Goal: Task Accomplishment & Management: Complete application form

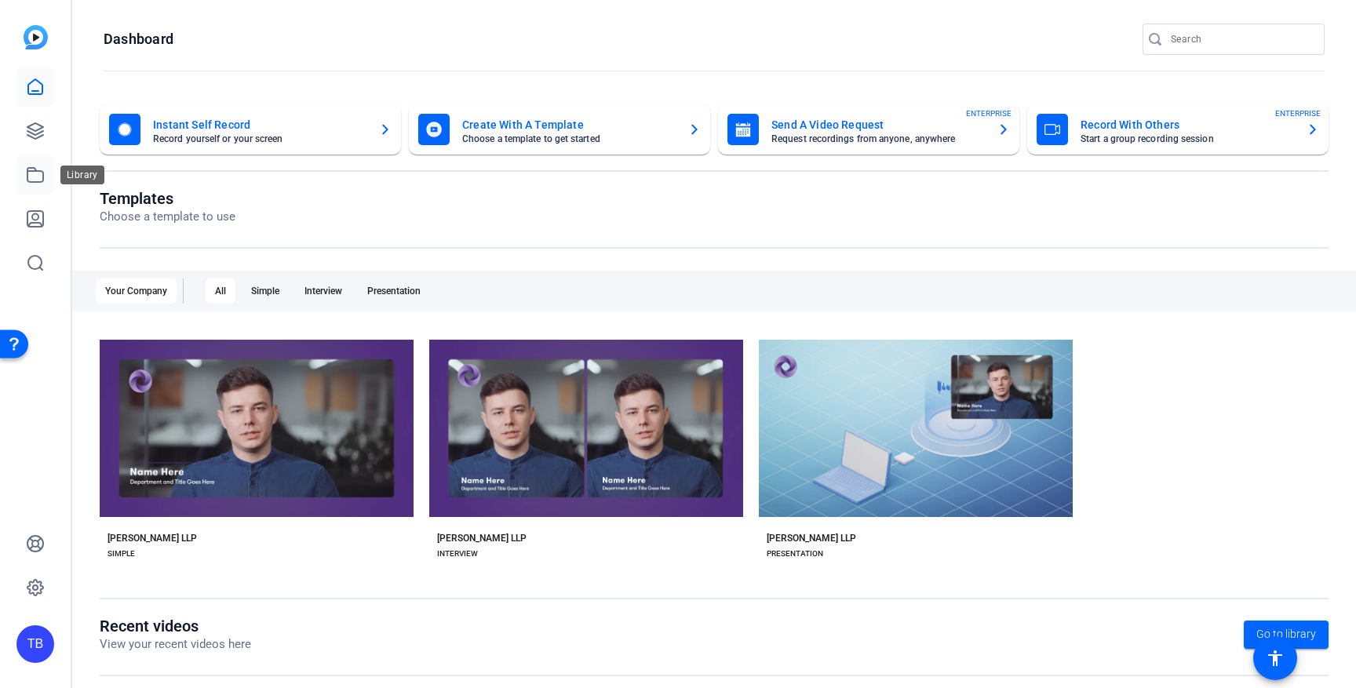
click at [51, 173] on link at bounding box center [35, 175] width 38 height 38
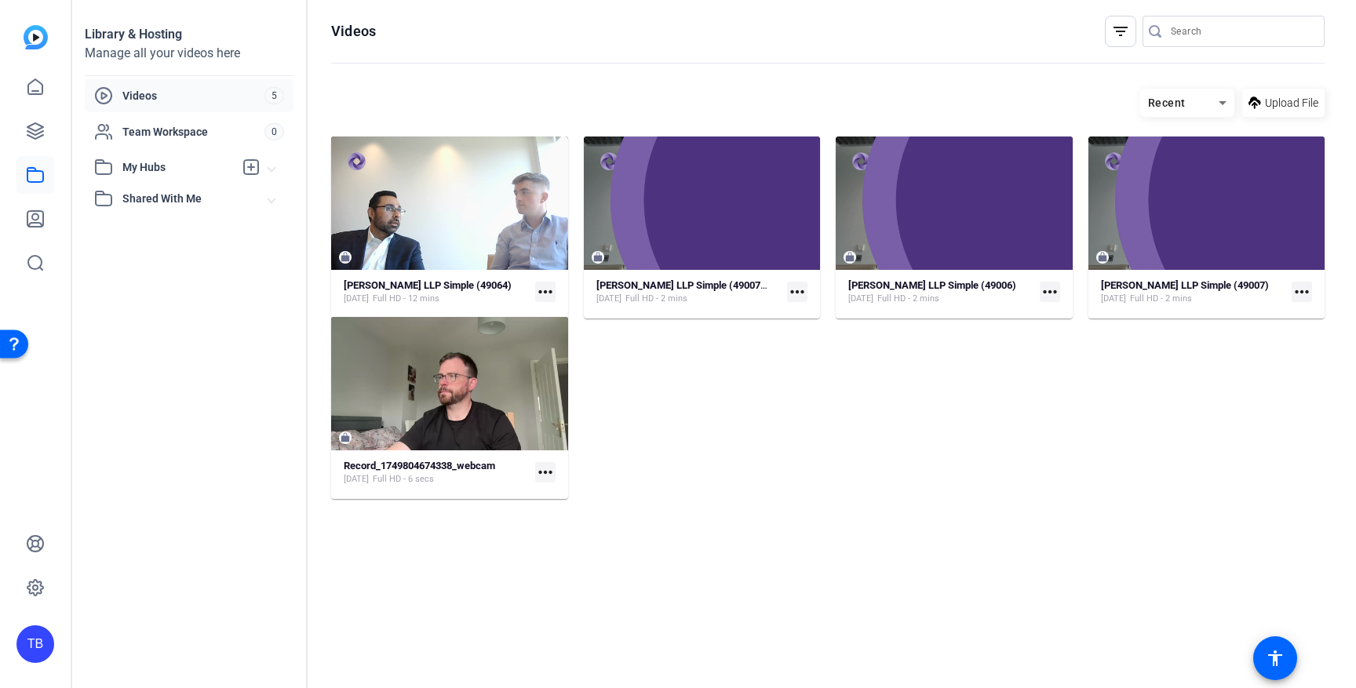
click at [166, 203] on span "Shared With Me" at bounding box center [195, 199] width 146 height 16
click at [182, 199] on span "Shared With Me" at bounding box center [195, 199] width 146 height 16
click at [36, 128] on icon at bounding box center [35, 131] width 19 height 19
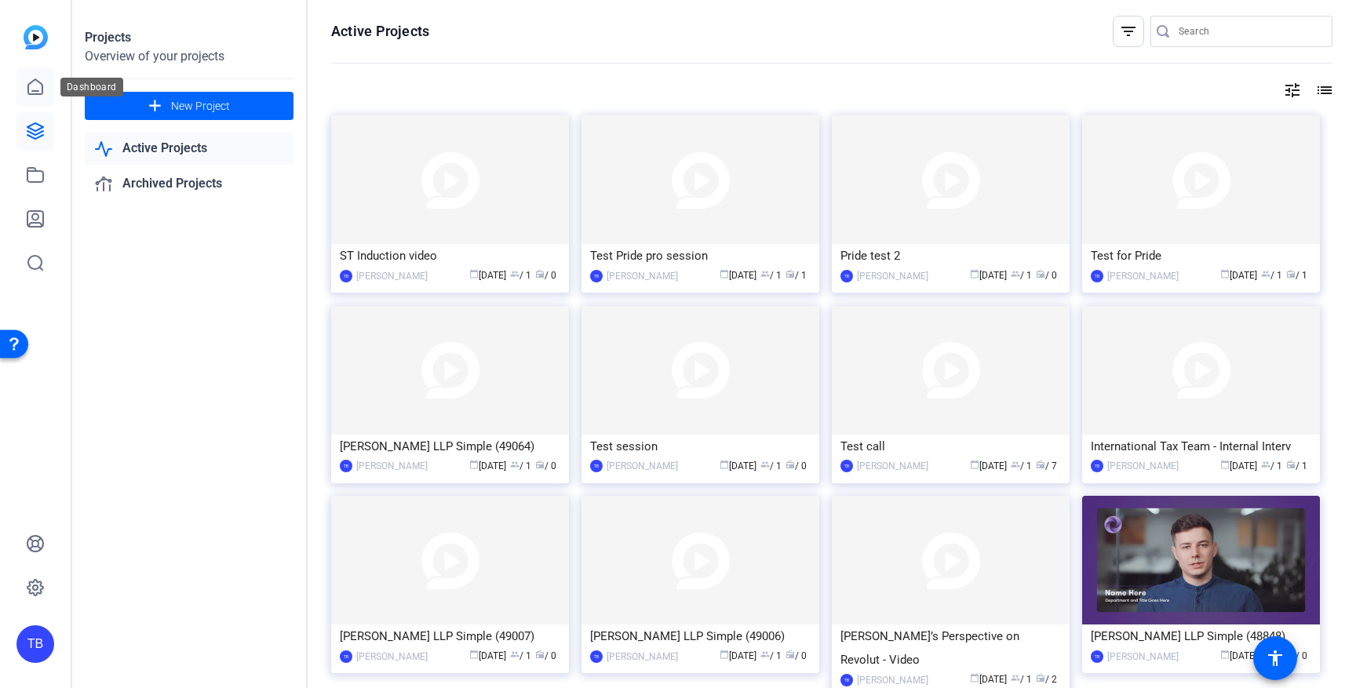
click at [33, 85] on icon at bounding box center [35, 87] width 19 height 19
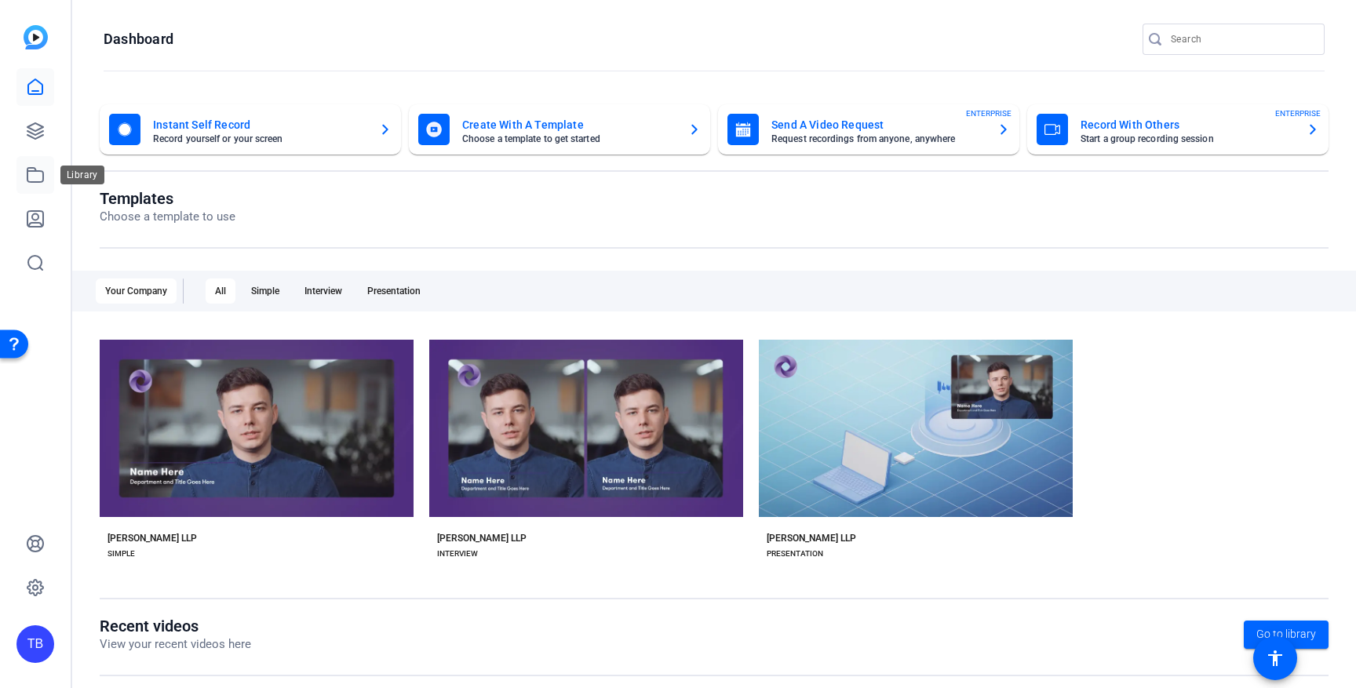
click at [40, 174] on icon at bounding box center [35, 175] width 19 height 19
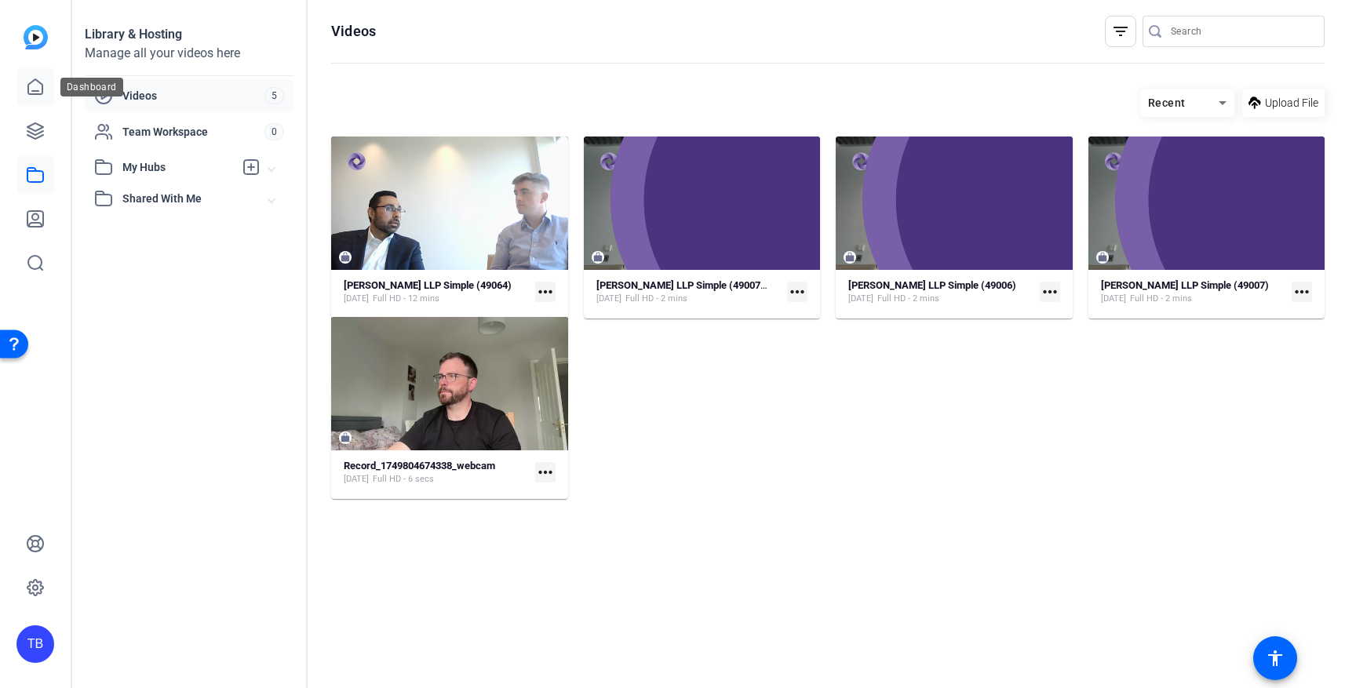
click at [42, 86] on icon at bounding box center [35, 86] width 14 height 15
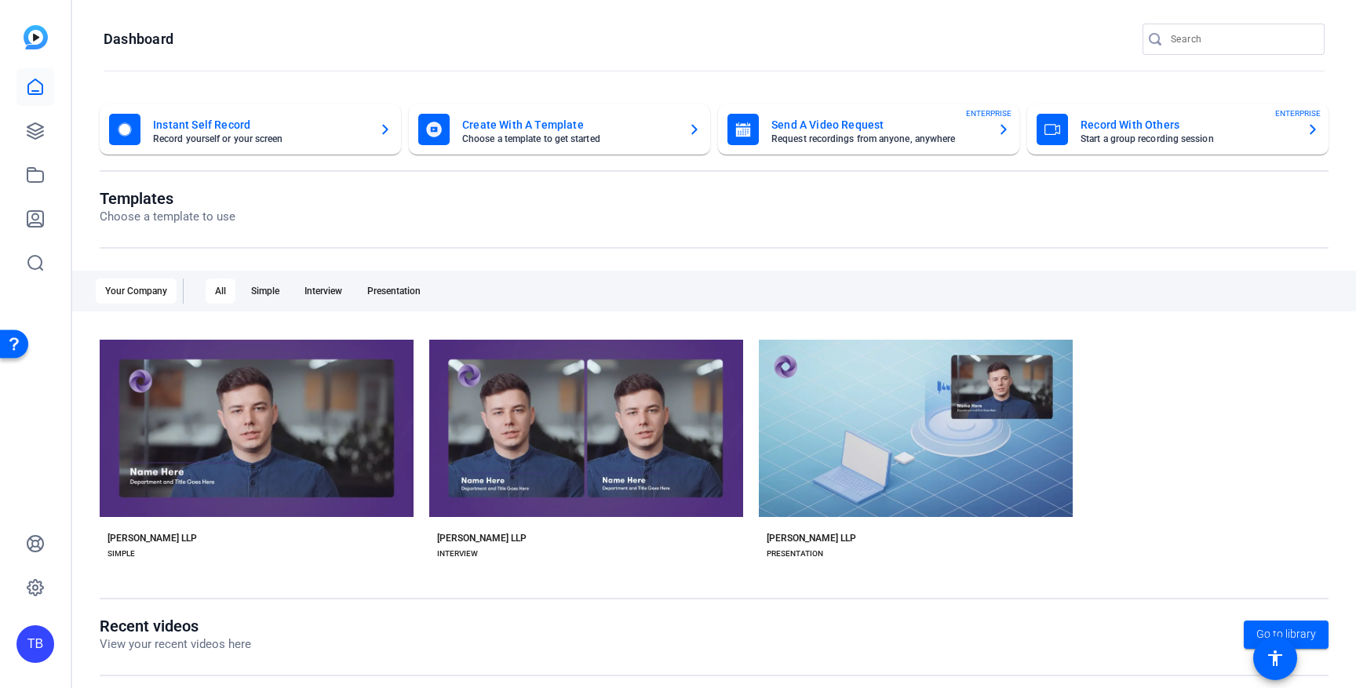
click at [848, 133] on mat-card-title "Send A Video Request" at bounding box center [878, 124] width 213 height 19
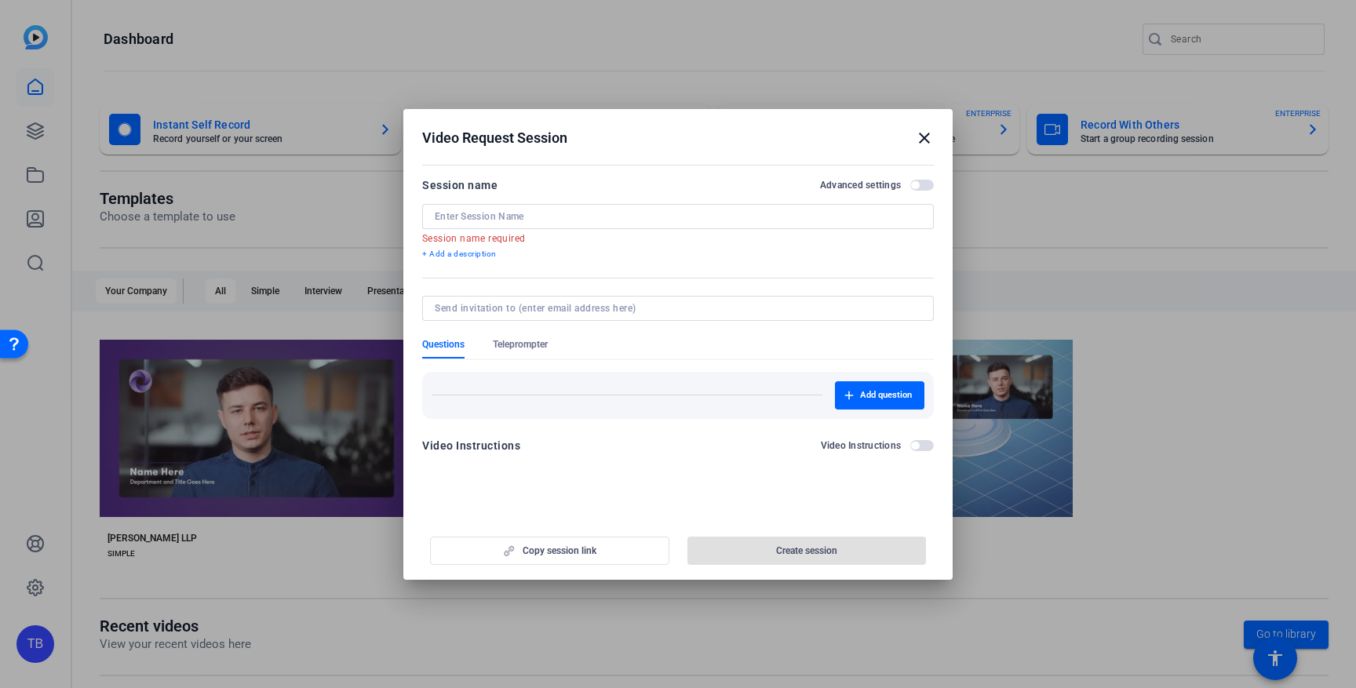
click at [924, 138] on mat-icon "close" at bounding box center [924, 138] width 19 height 19
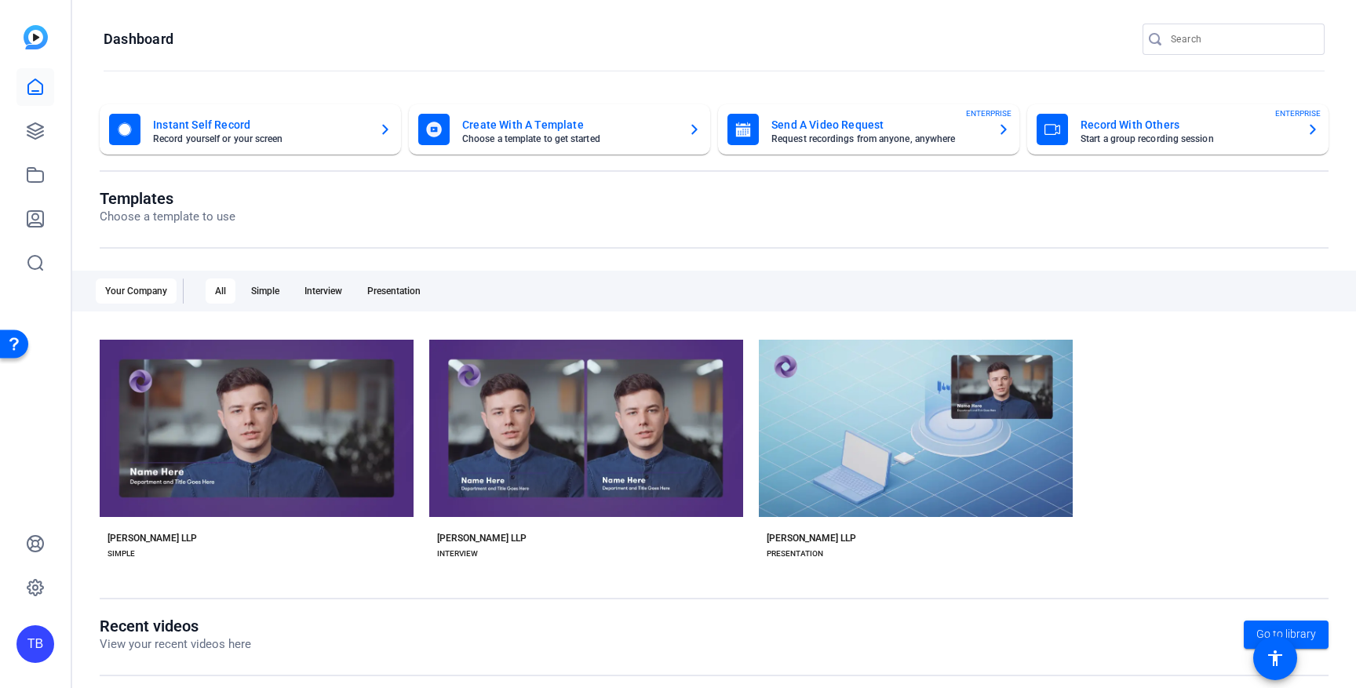
click at [233, 138] on mat-card-subtitle "Record yourself or your screen" at bounding box center [259, 138] width 213 height 9
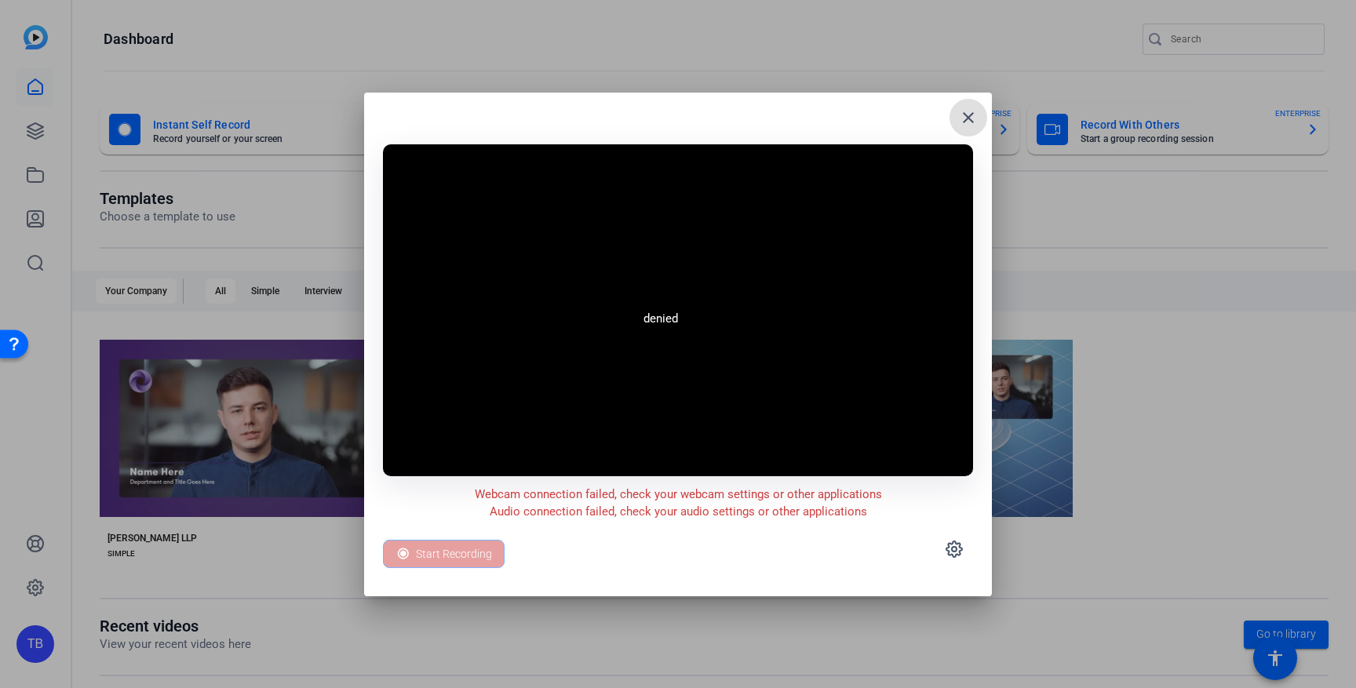
click at [973, 115] on mat-icon "close" at bounding box center [968, 117] width 19 height 19
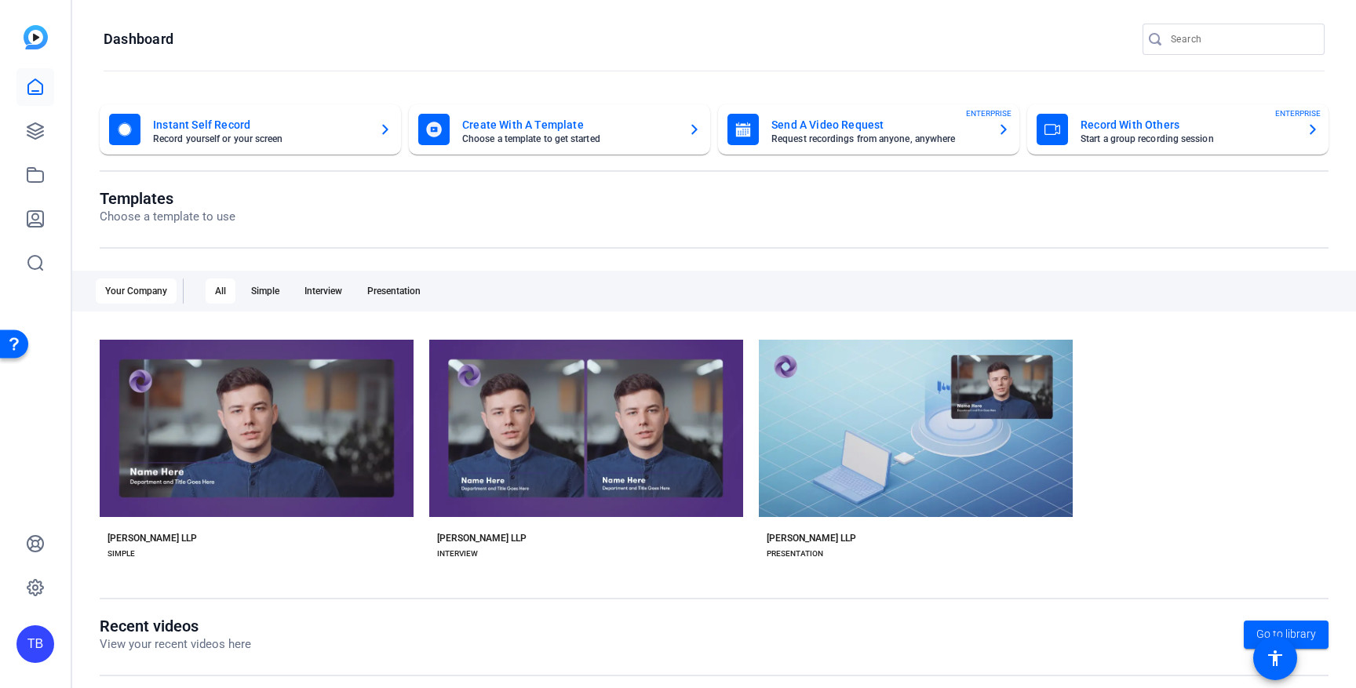
click at [874, 128] on mat-card-title "Send A Video Request" at bounding box center [878, 124] width 213 height 19
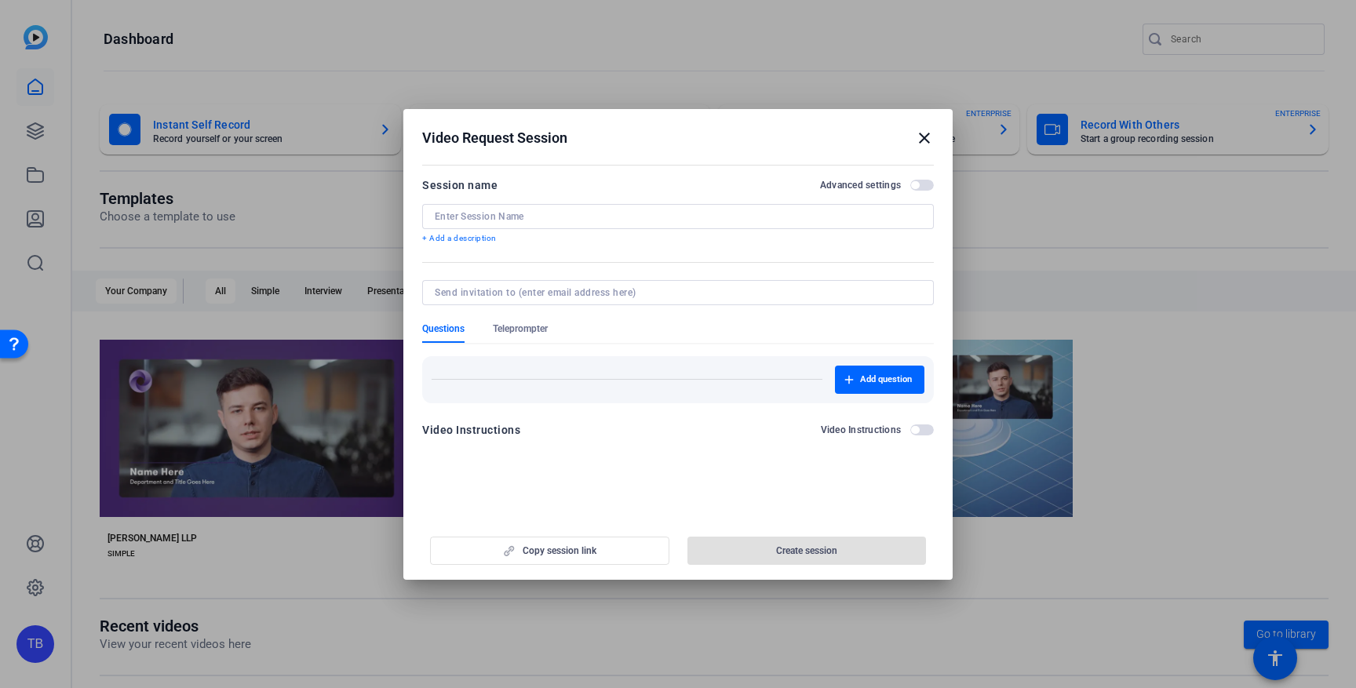
click at [516, 204] on div at bounding box center [678, 216] width 487 height 25
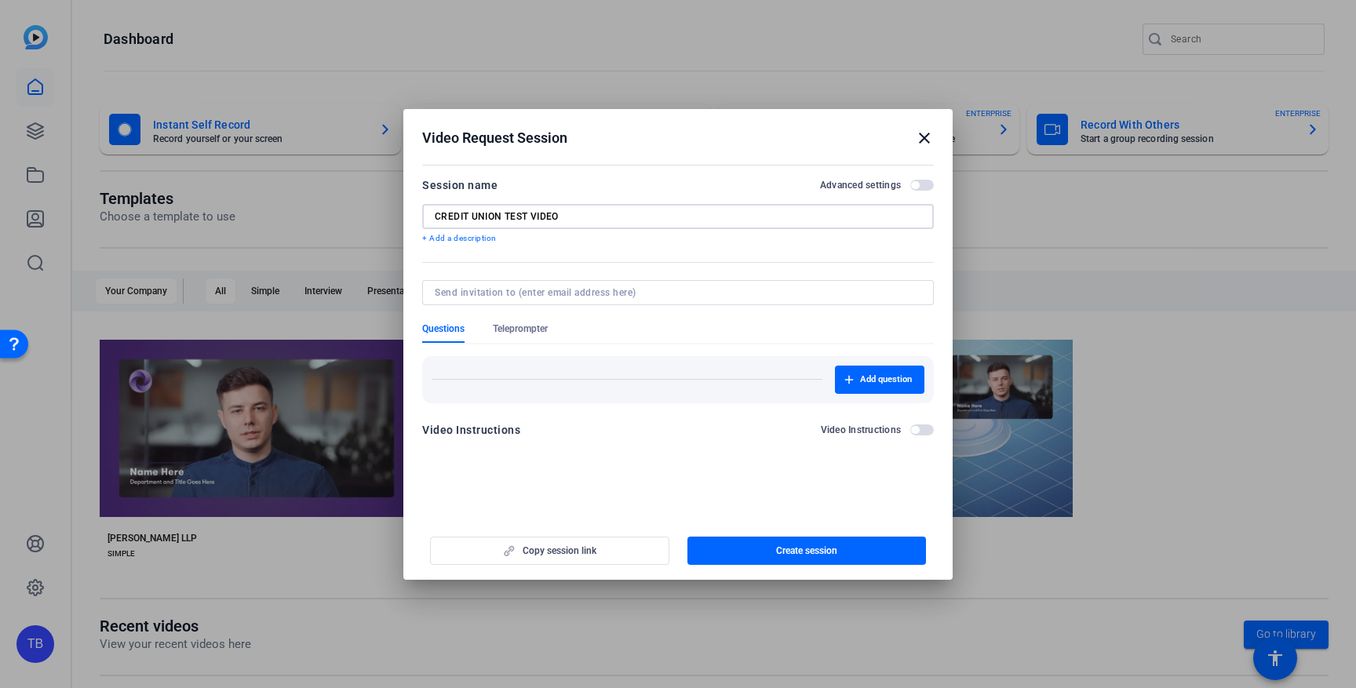
type input "CREDIT UNION TEST VIDEO"
type input "T"
type input "[PERSON_NAME][EMAIL_ADDRESS][PERSON_NAME][DOMAIN_NAME]"
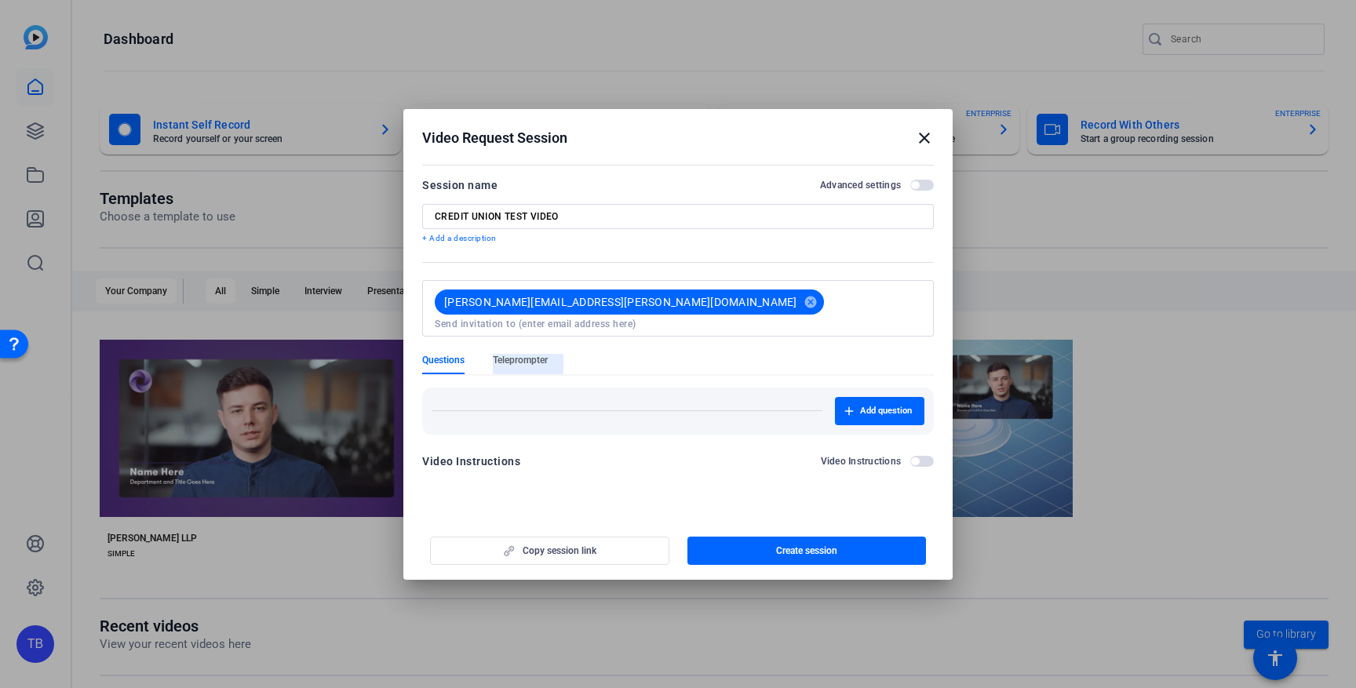
click at [530, 334] on form "Session name Advanced settings CREDIT UNION TEST VIDEO + Add a description [PER…" at bounding box center [678, 328] width 512 height 305
click at [477, 452] on div "Video Instructions" at bounding box center [471, 461] width 98 height 19
click at [916, 458] on span "button" at bounding box center [915, 462] width 8 height 8
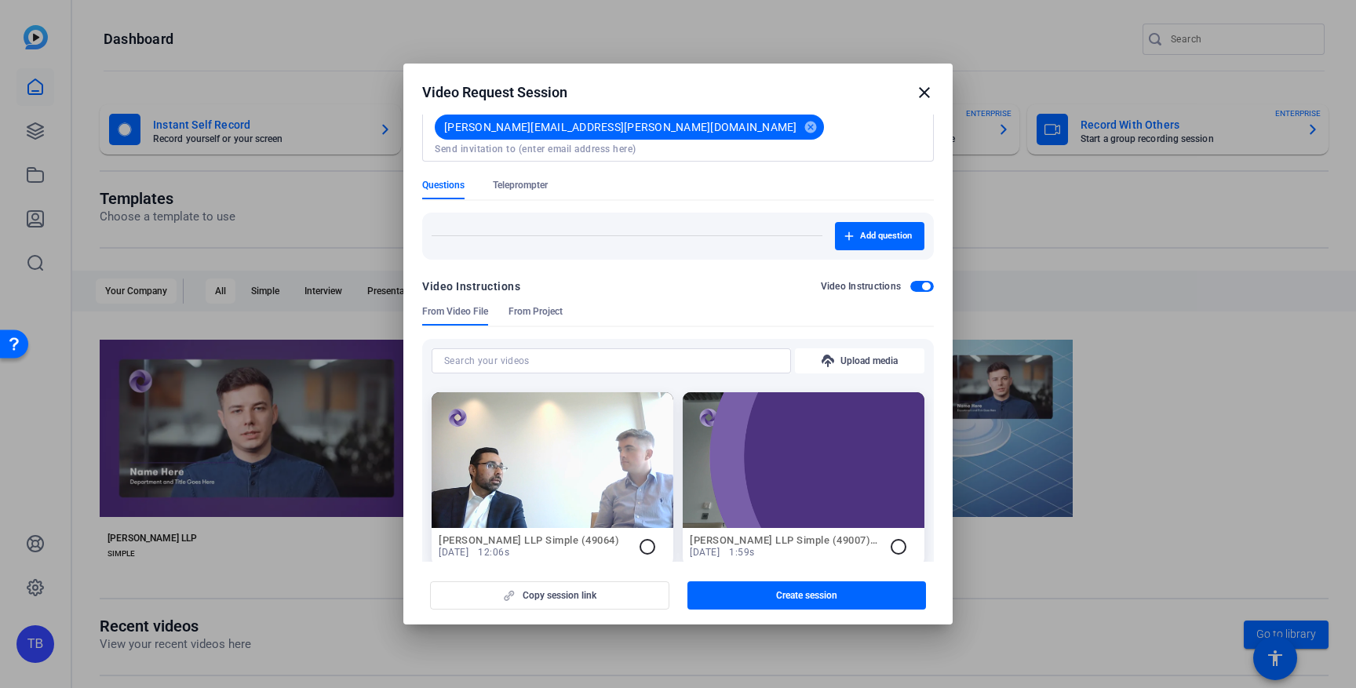
scroll to position [7, 0]
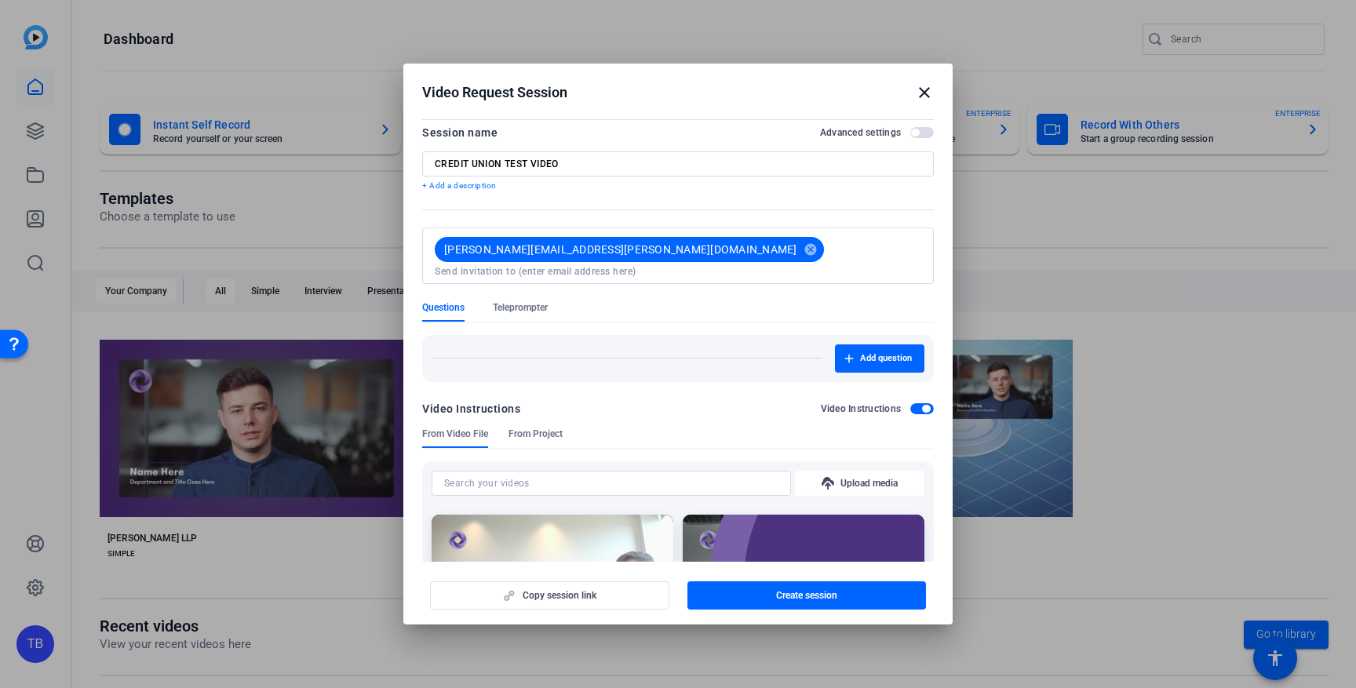
click at [533, 428] on span "From Project" at bounding box center [536, 434] width 54 height 13
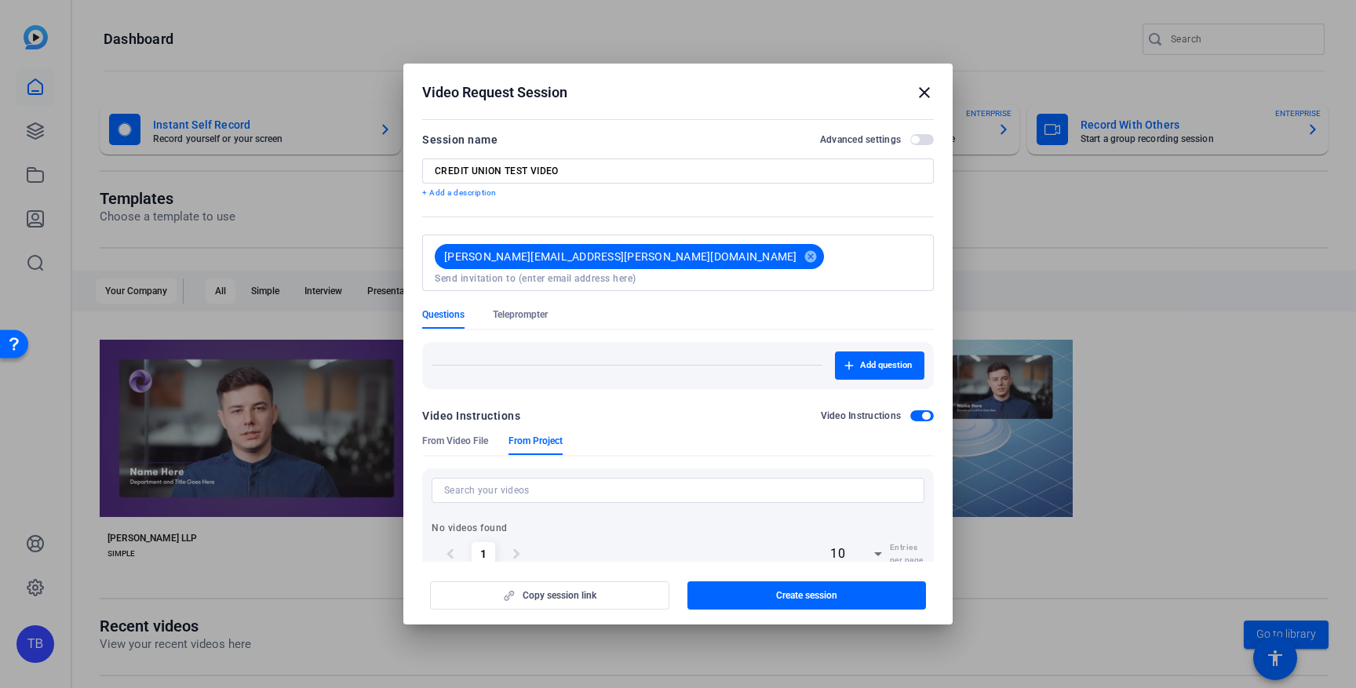
scroll to position [26, 0]
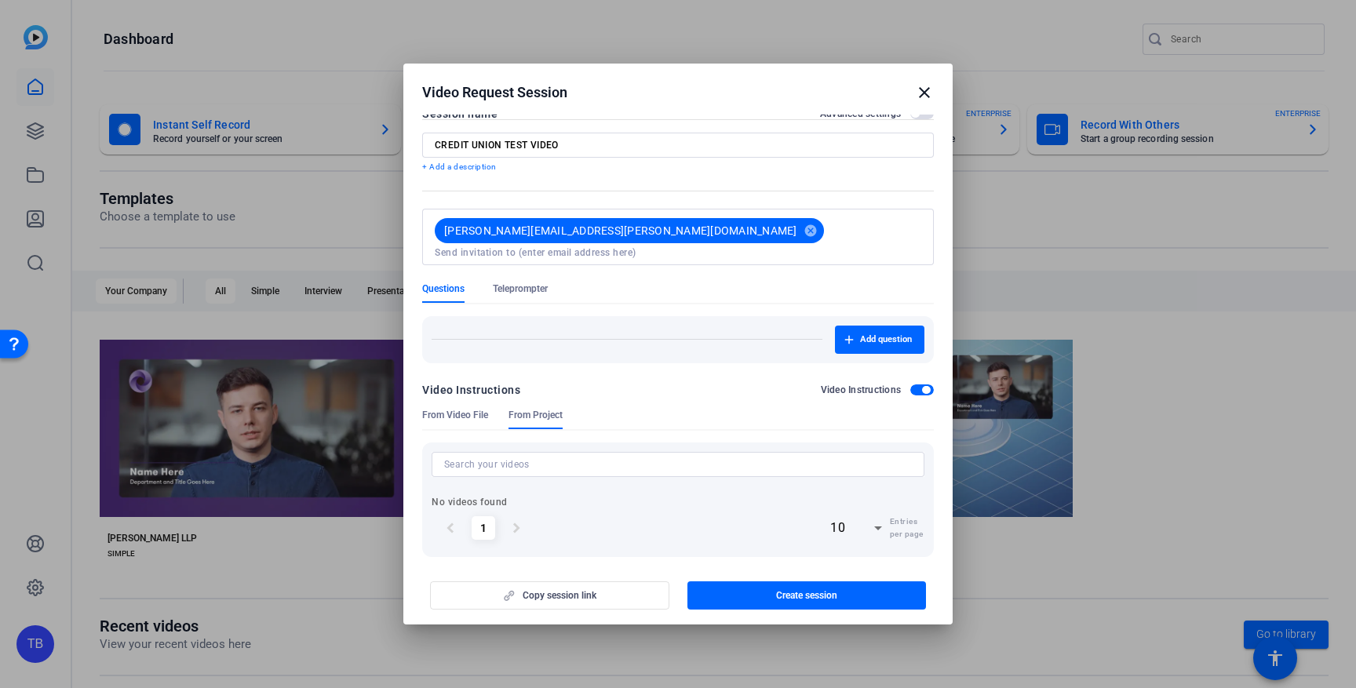
click at [869, 519] on icon at bounding box center [878, 528] width 19 height 19
click at [719, 490] on div at bounding box center [678, 344] width 1356 height 688
click at [538, 283] on span "Teleprompter" at bounding box center [520, 289] width 55 height 13
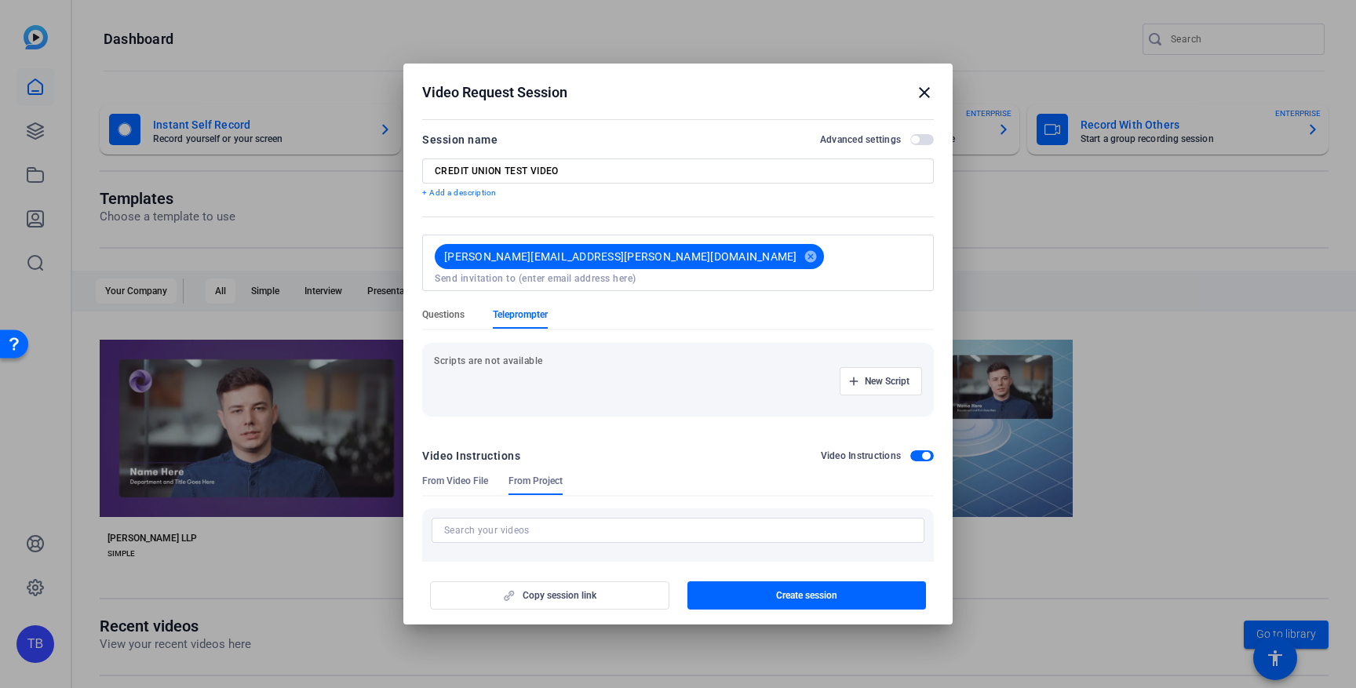
click at [442, 308] on span "Questions" at bounding box center [443, 314] width 42 height 13
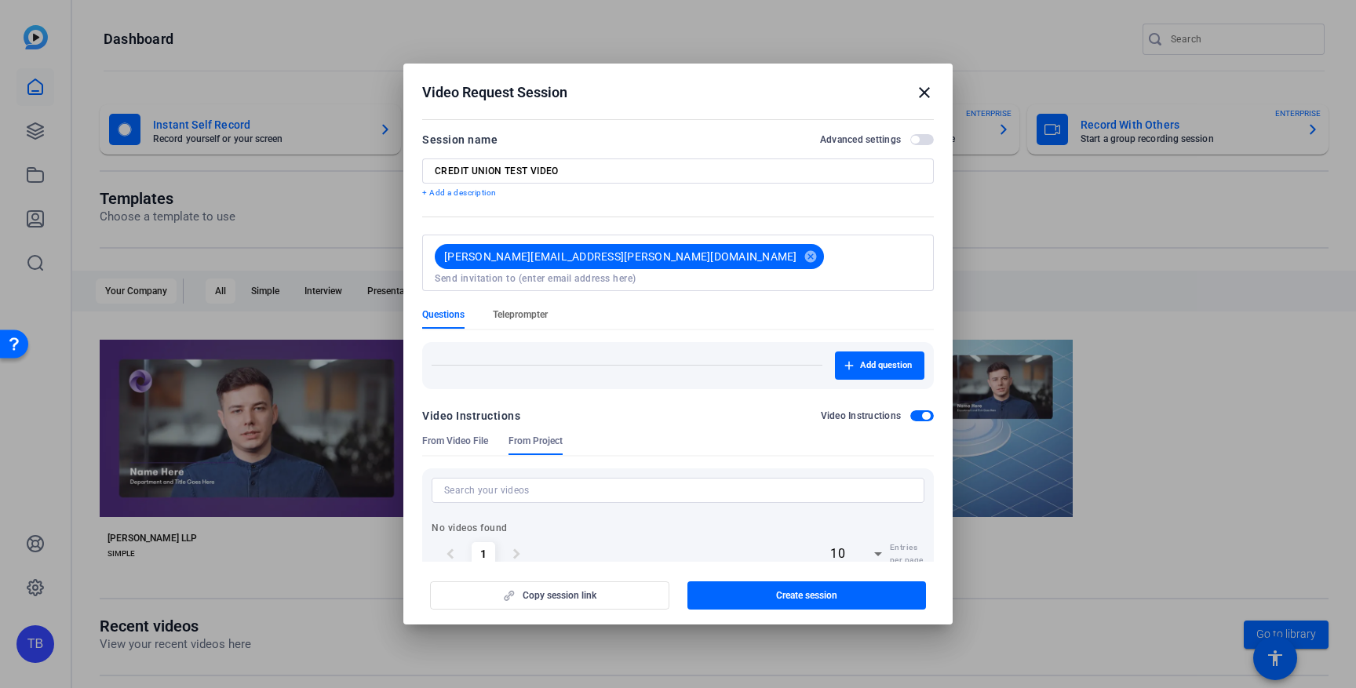
click at [542, 308] on span "Teleprompter" at bounding box center [520, 314] width 55 height 13
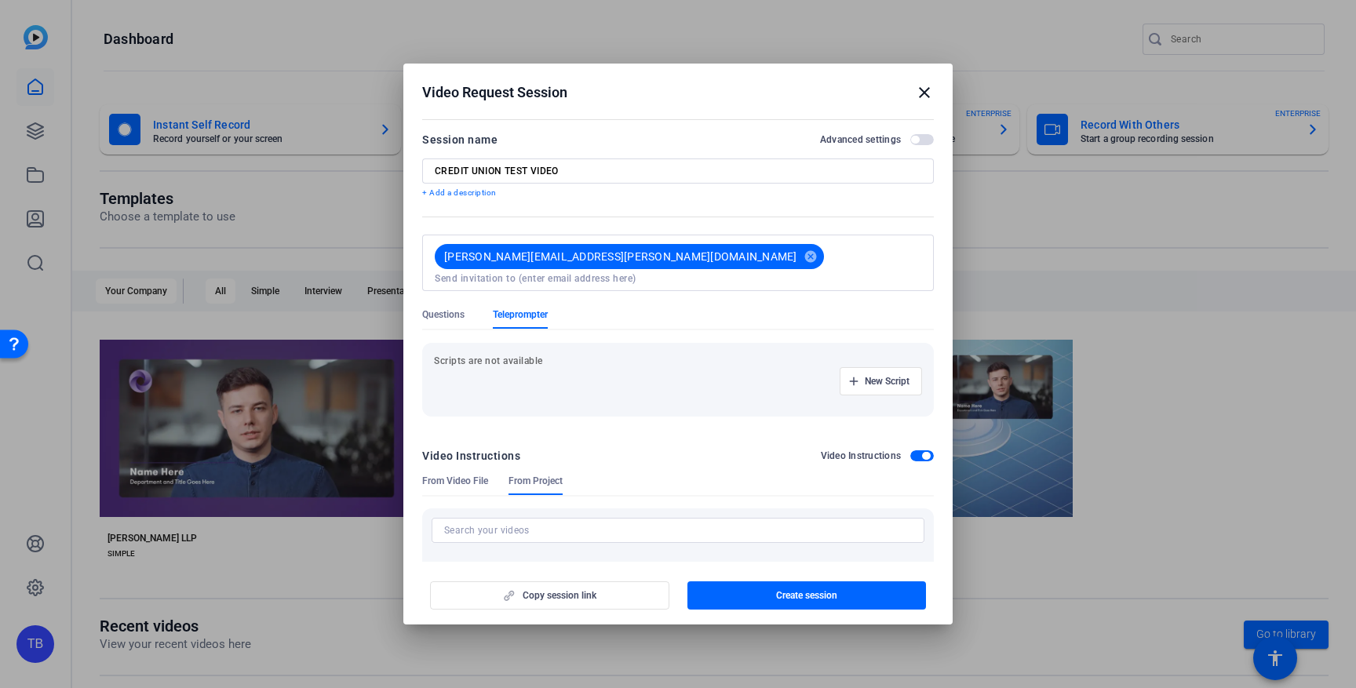
click at [616, 367] on div "New Script" at bounding box center [678, 381] width 488 height 28
click at [575, 355] on p "Scripts are not available" at bounding box center [678, 361] width 488 height 13
click at [536, 355] on p "Scripts are not available" at bounding box center [678, 361] width 488 height 13
drag, startPoint x: 496, startPoint y: 348, endPoint x: 429, endPoint y: 348, distance: 67.5
click at [430, 347] on div "Scripts are not available New Script" at bounding box center [678, 380] width 512 height 74
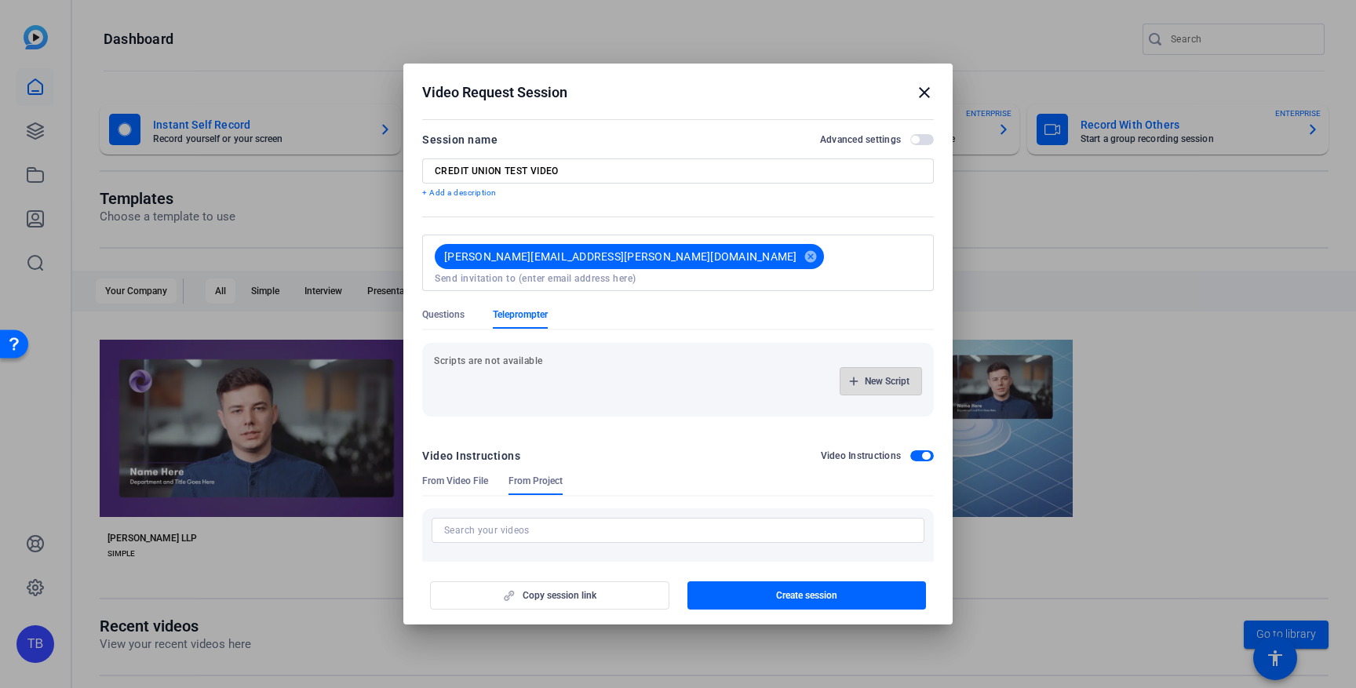
click at [865, 375] on span "New Script" at bounding box center [887, 381] width 45 height 13
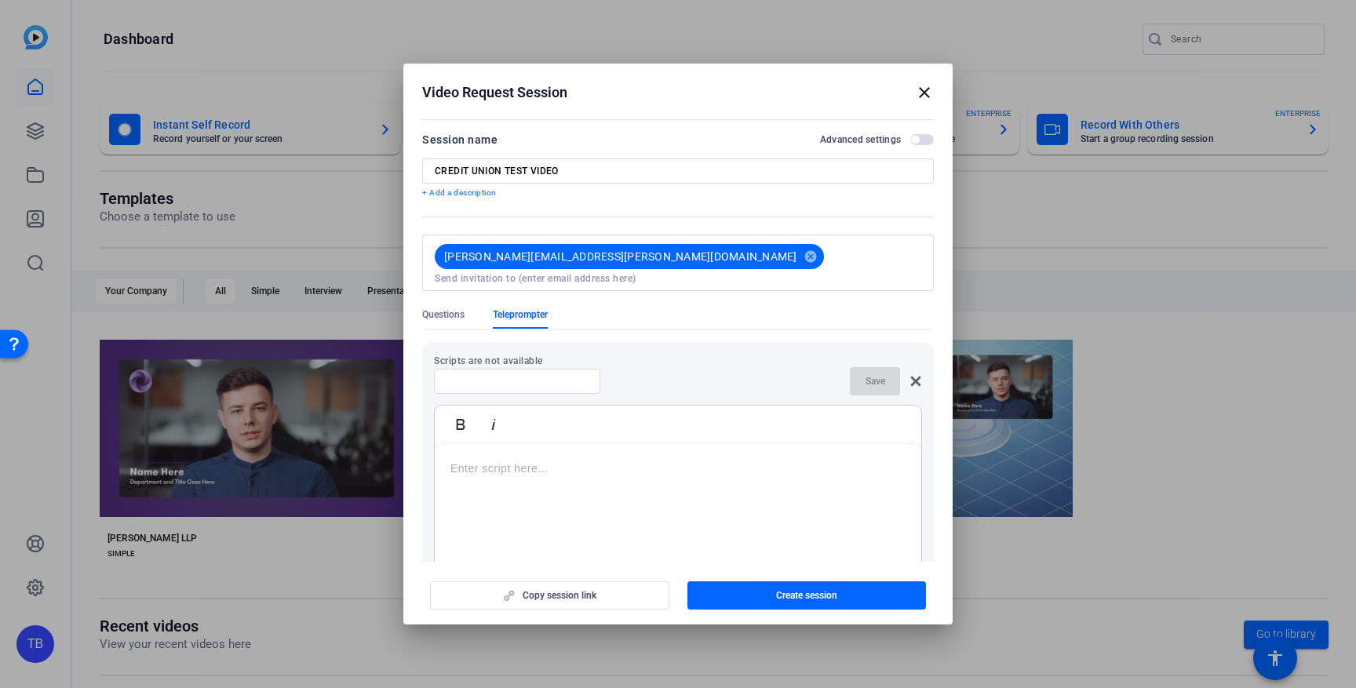
click at [635, 473] on div at bounding box center [678, 542] width 487 height 196
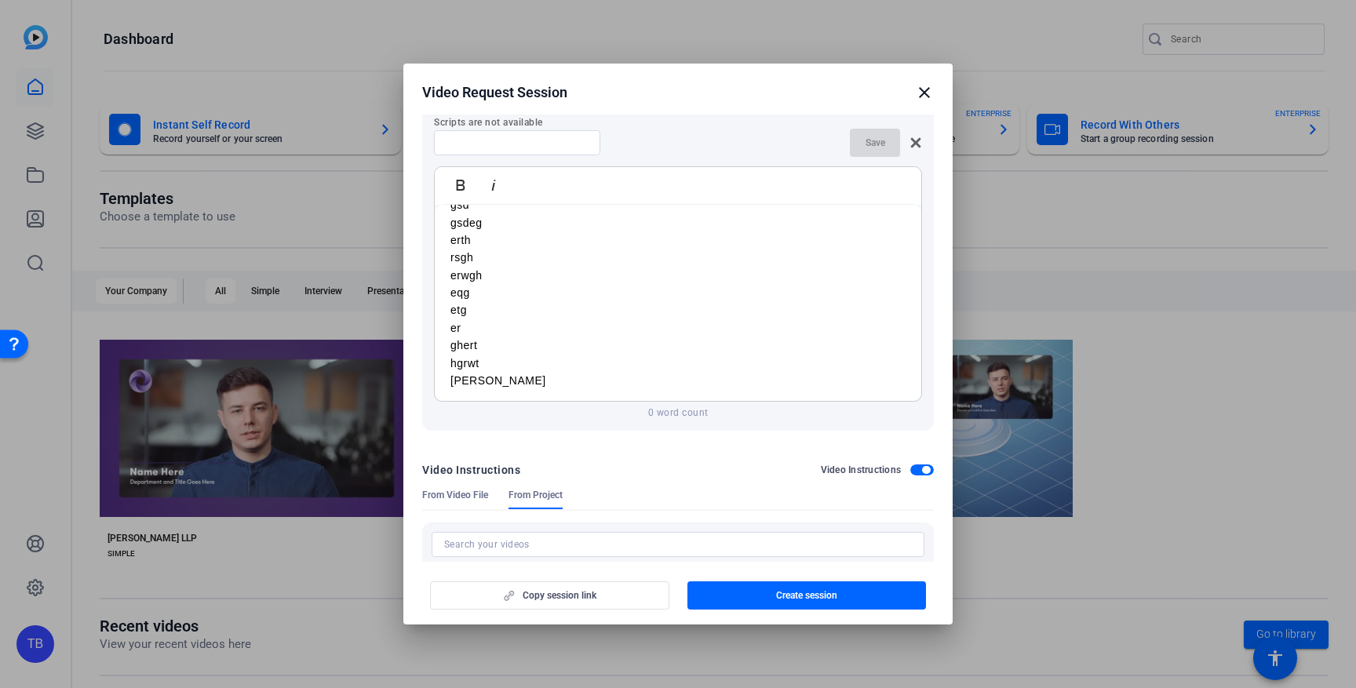
scroll to position [79, 0]
click at [829, 590] on span "Create session" at bounding box center [806, 595] width 61 height 13
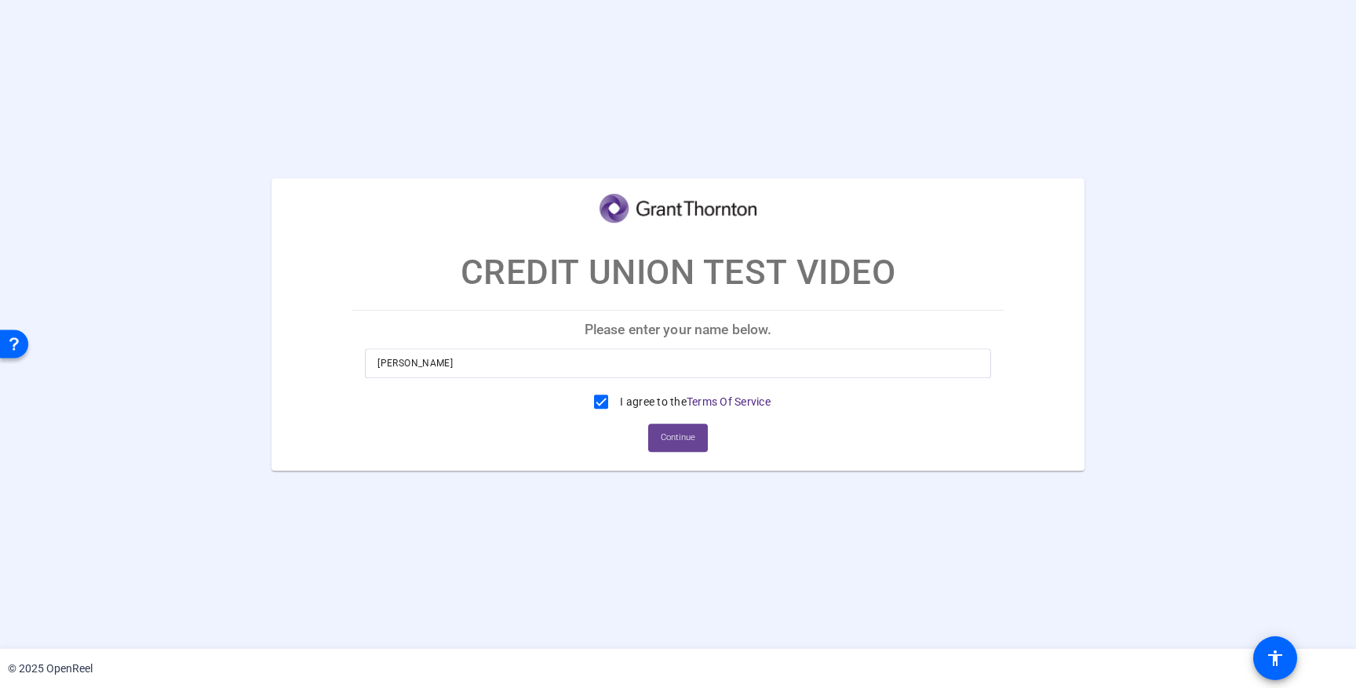
click at [679, 451] on span at bounding box center [678, 438] width 60 height 38
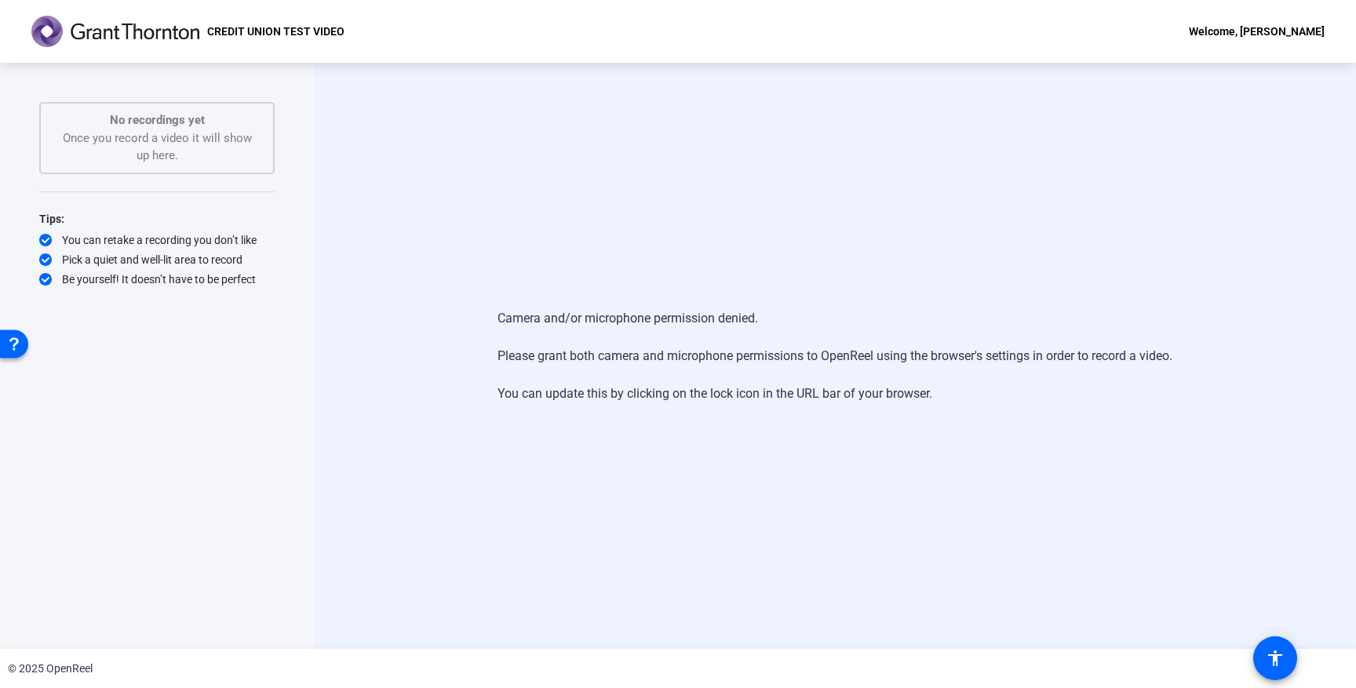
click at [160, 133] on div "No recordings yet Once you record a video it will show up here." at bounding box center [157, 137] width 201 height 53
